Goal: Check status

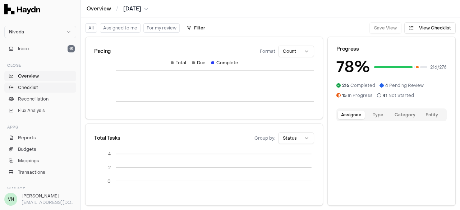
click at [40, 88] on link "Checklist" at bounding box center [40, 88] width 72 height 10
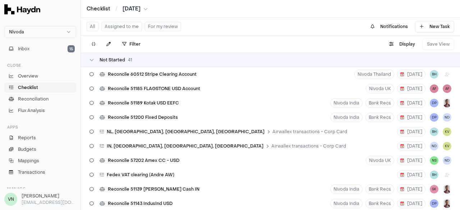
click at [129, 26] on button "Assigned to me" at bounding box center [121, 26] width 41 height 9
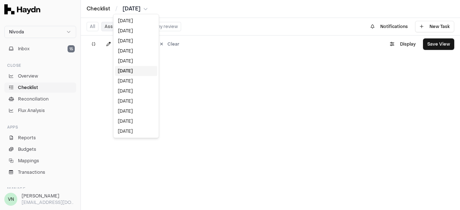
click at [146, 11] on html "Nivoda Inbox 15 Close Overview Checklist Reconciliation Flux Analysis Apps Repo…" at bounding box center [230, 105] width 460 height 210
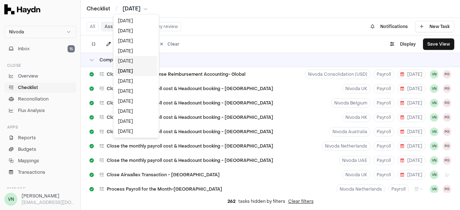
click at [135, 56] on div "[DATE]" at bounding box center [136, 61] width 42 height 10
